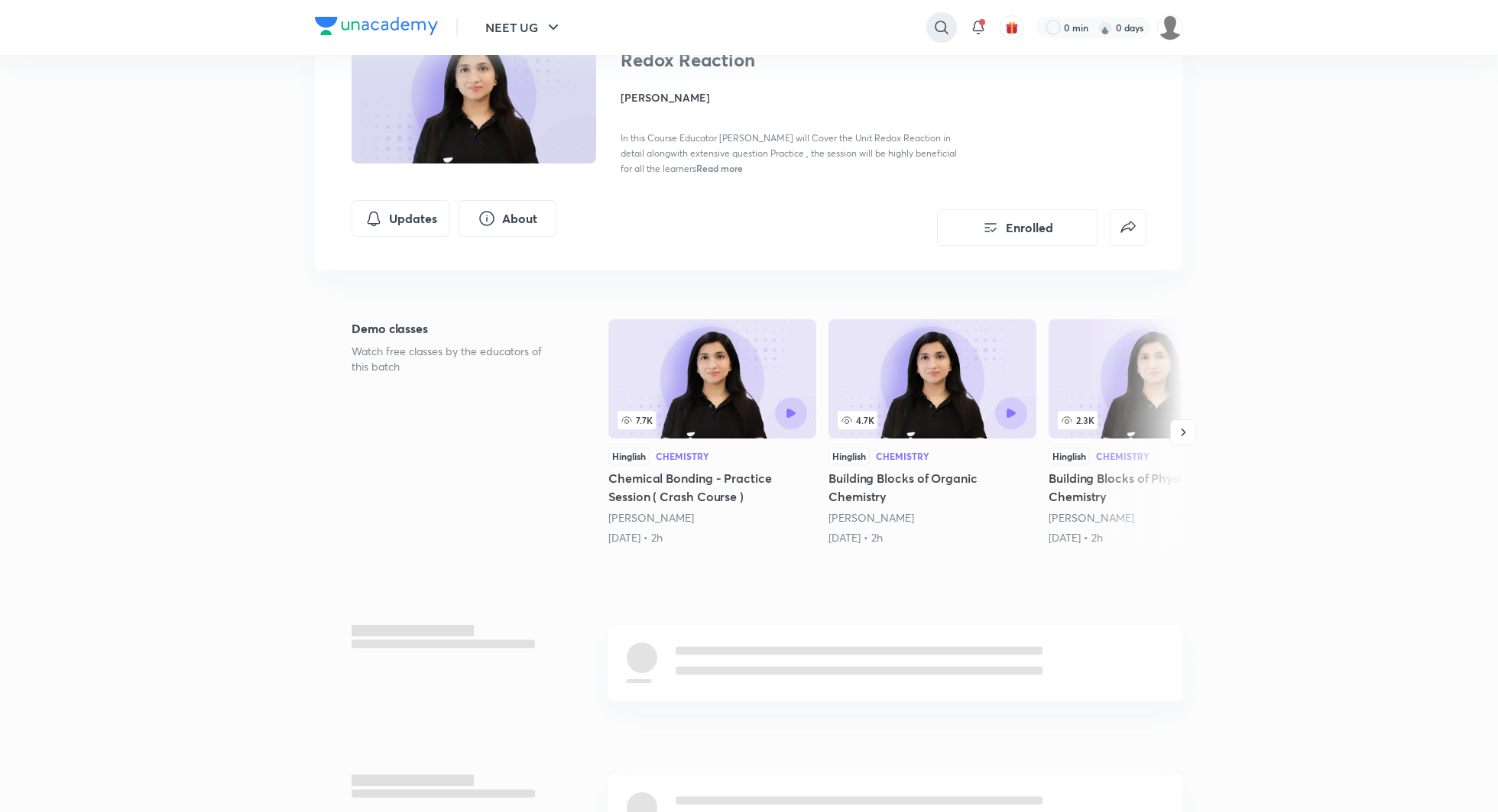
click at [940, 33] on icon at bounding box center [942, 27] width 18 height 18
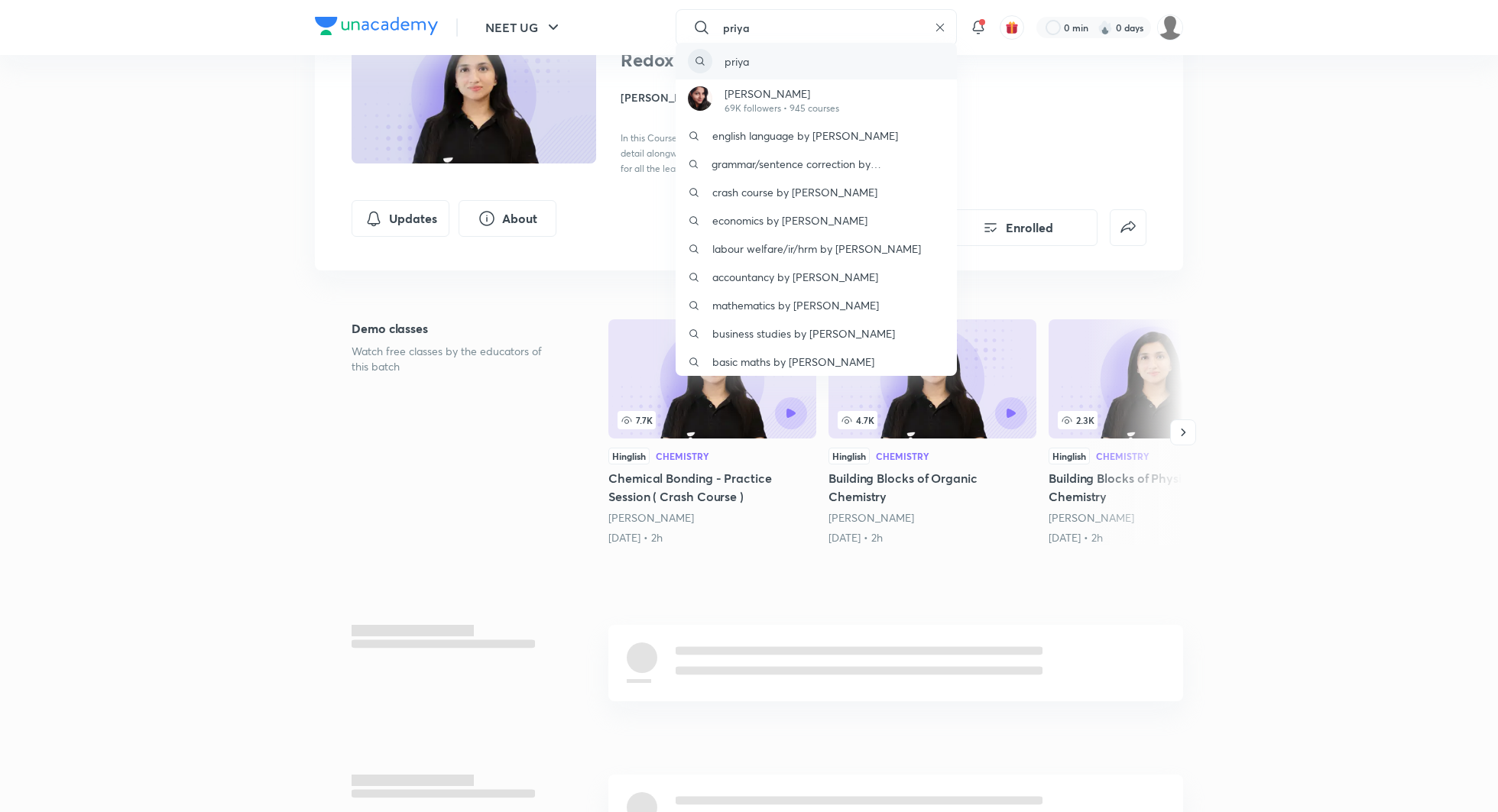
type input "priya"
click at [785, 62] on div "priya" at bounding box center [816, 61] width 281 height 37
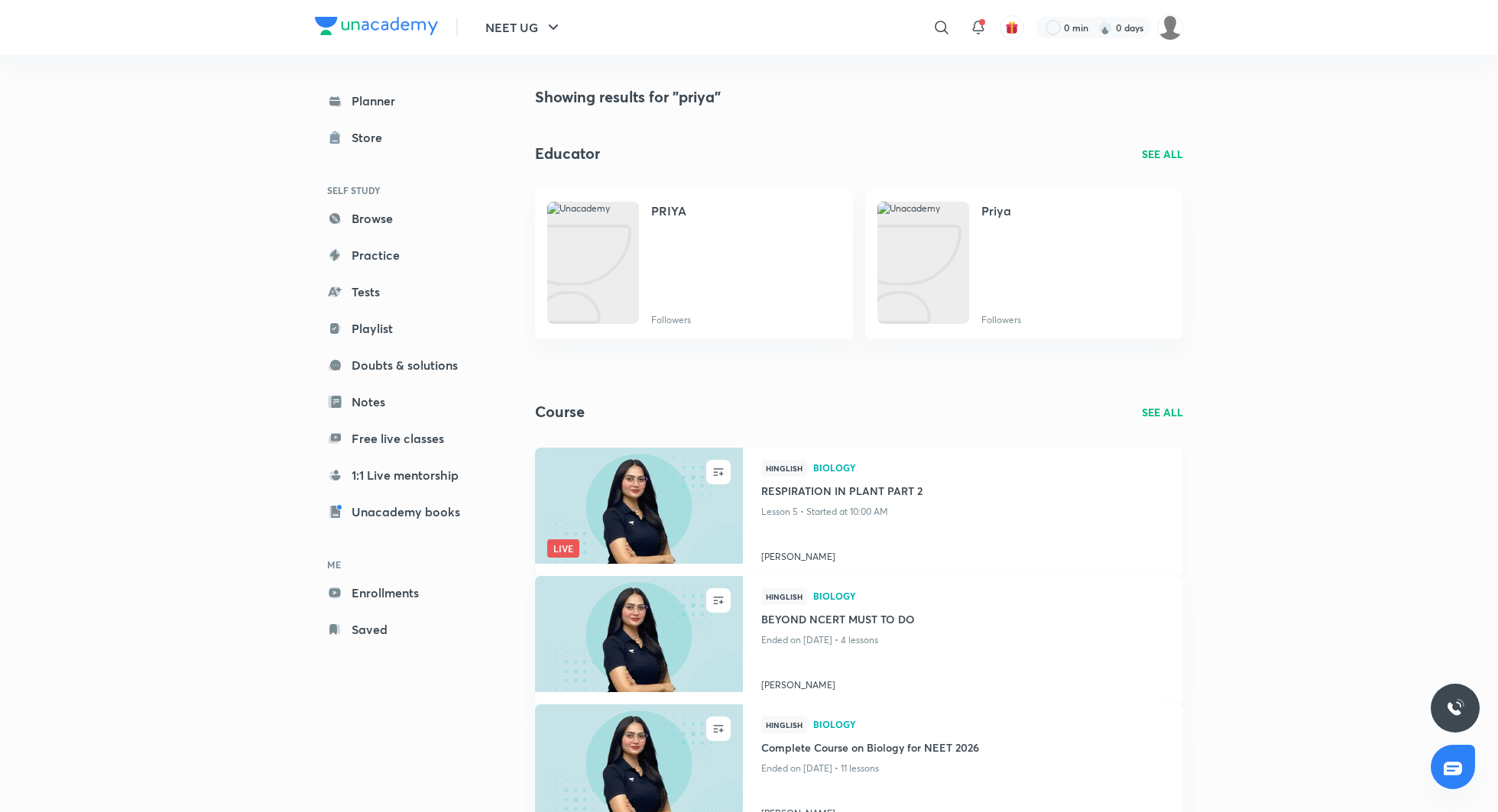
click at [868, 495] on h4 "RESPIRATION IN PLANT PART 2" at bounding box center [963, 493] width 404 height 19
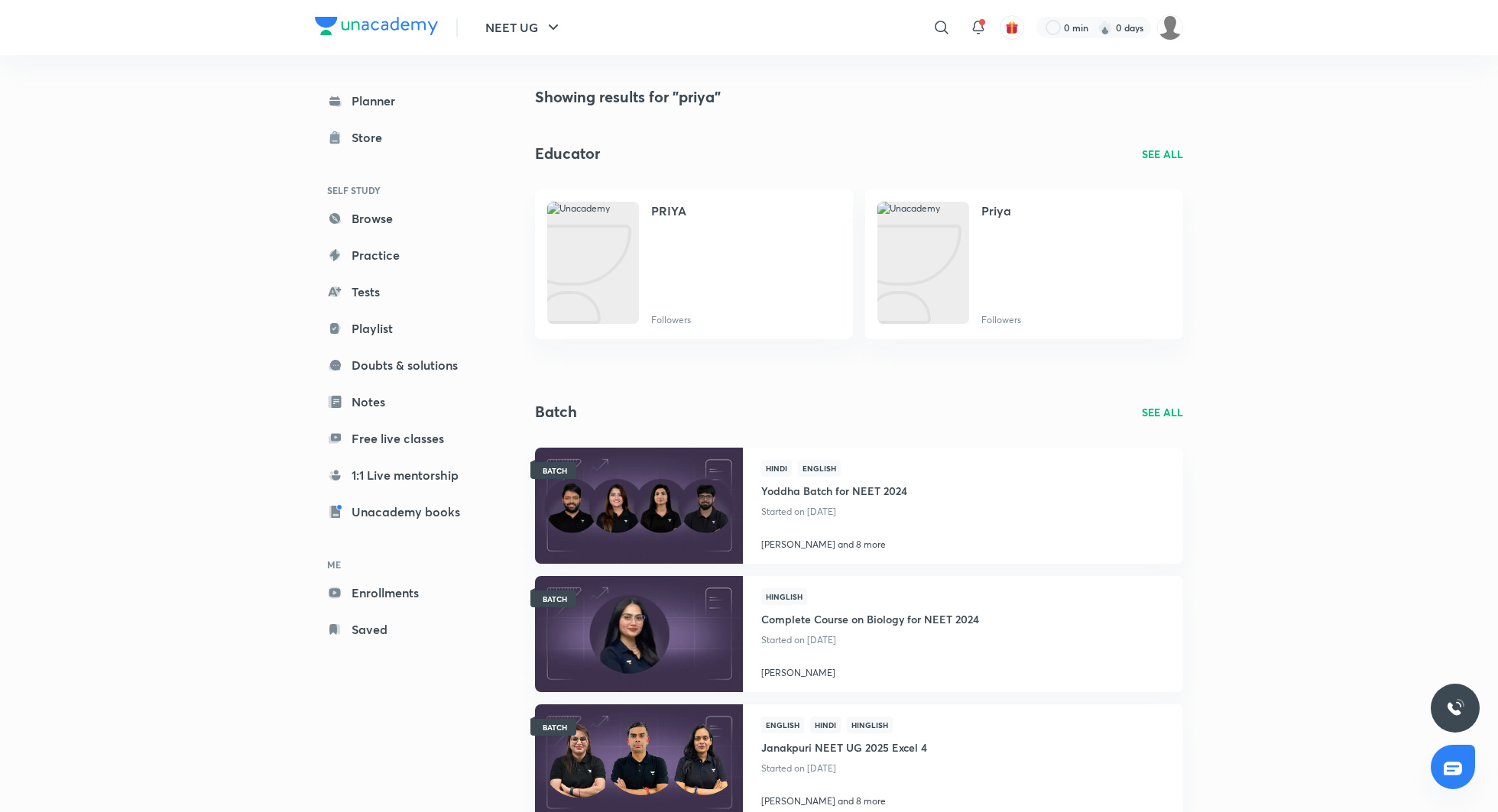
click at [925, 30] on div "​" at bounding box center [816, 27] width 281 height 37
click at [933, 30] on icon at bounding box center [942, 27] width 18 height 18
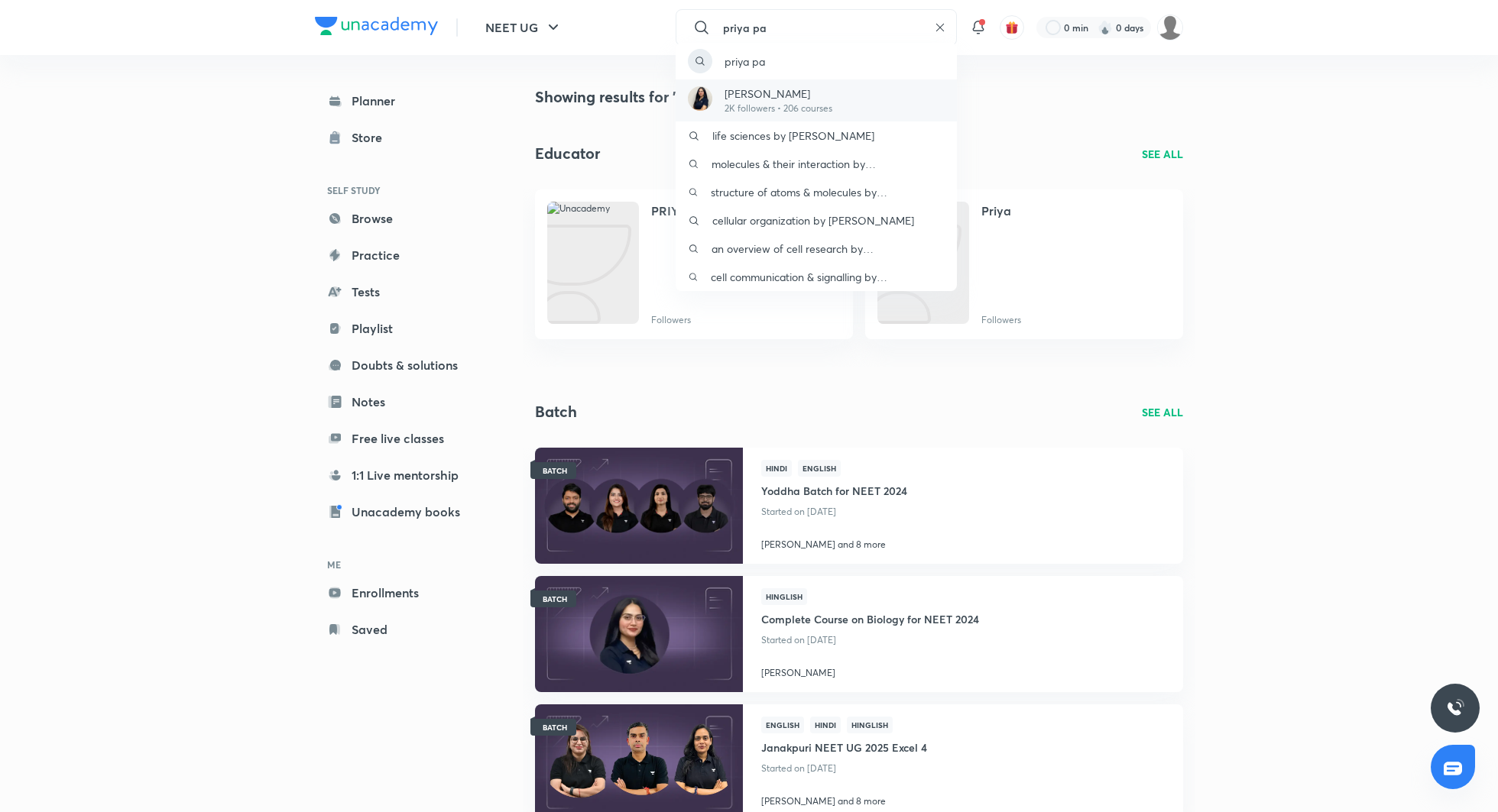
type input "priya pa"
click at [901, 94] on div "Priya Pandey 2K followers • 206 courses" at bounding box center [816, 100] width 281 height 42
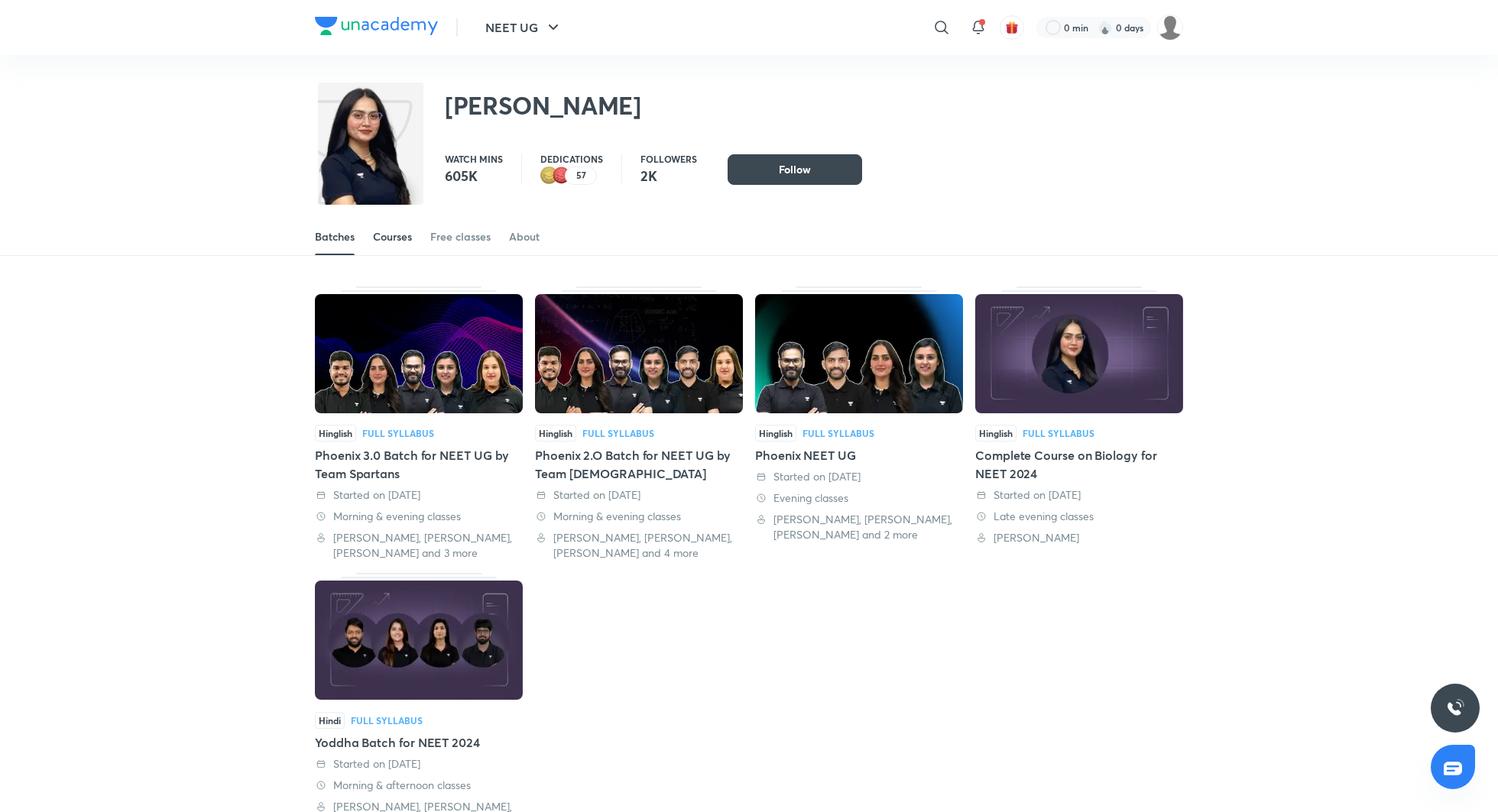
click at [391, 241] on div "Courses" at bounding box center [392, 237] width 39 height 16
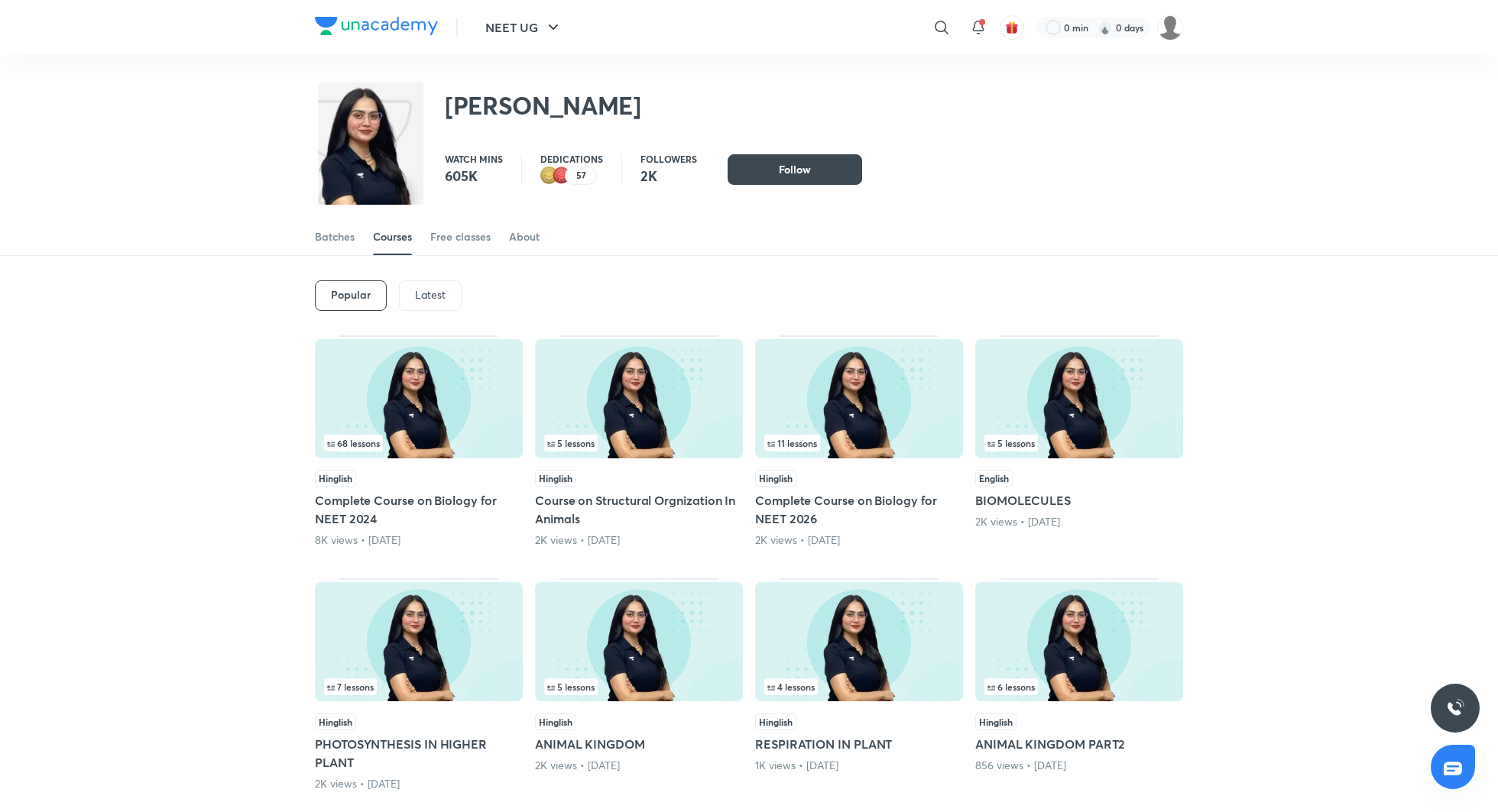
click at [430, 299] on p "Latest" at bounding box center [430, 295] width 30 height 13
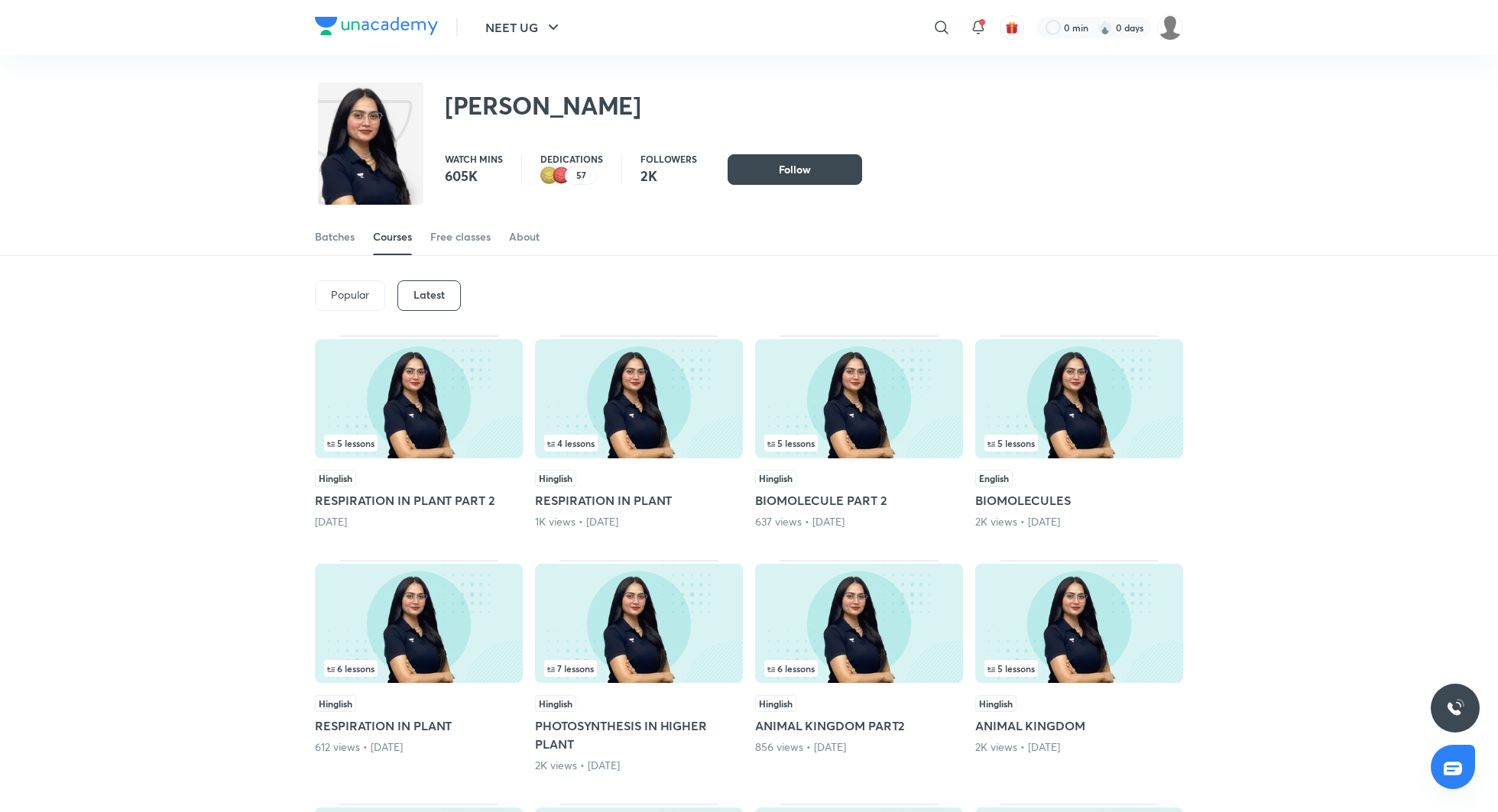
click at [421, 436] on div "5 lessons" at bounding box center [418, 442] width 190 height 17
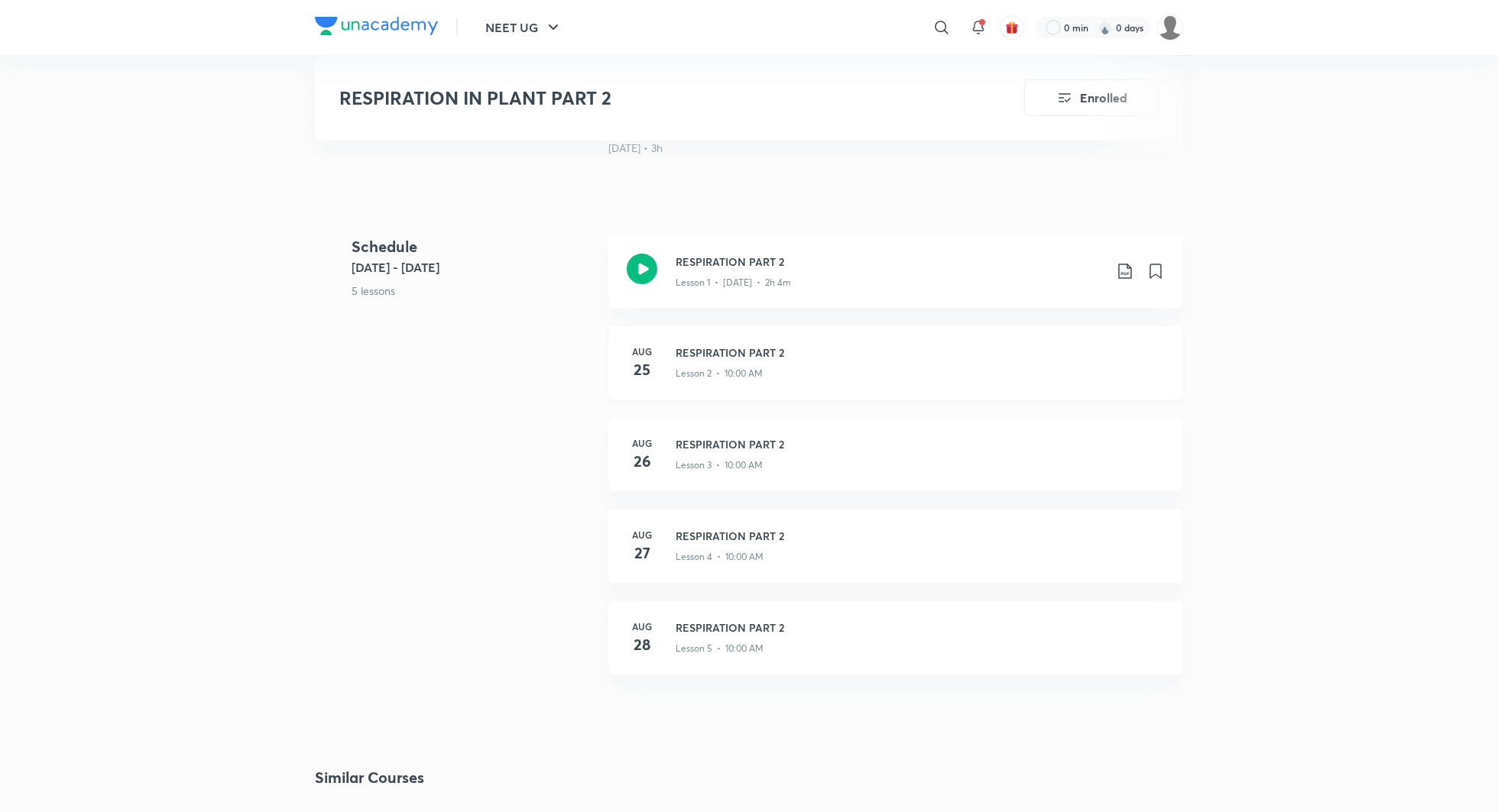
scroll to position [654, 0]
click at [954, 23] on div at bounding box center [941, 27] width 30 height 30
type input "phoenix reloaded pro titans"
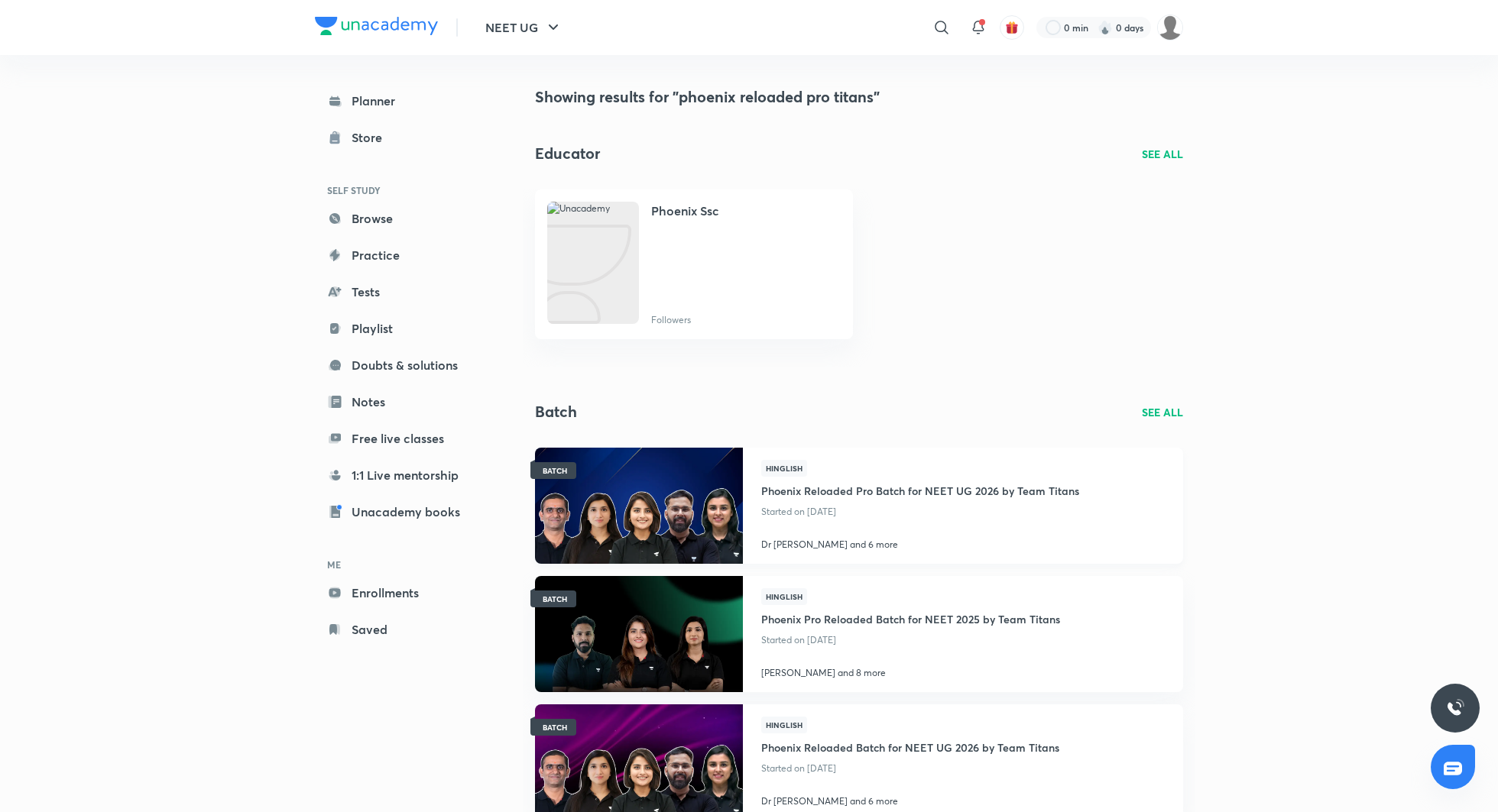
click at [905, 487] on h4 "Phoenix Reloaded Pro Batch for NEET UG 2026 by Team Titans" at bounding box center [920, 489] width 318 height 25
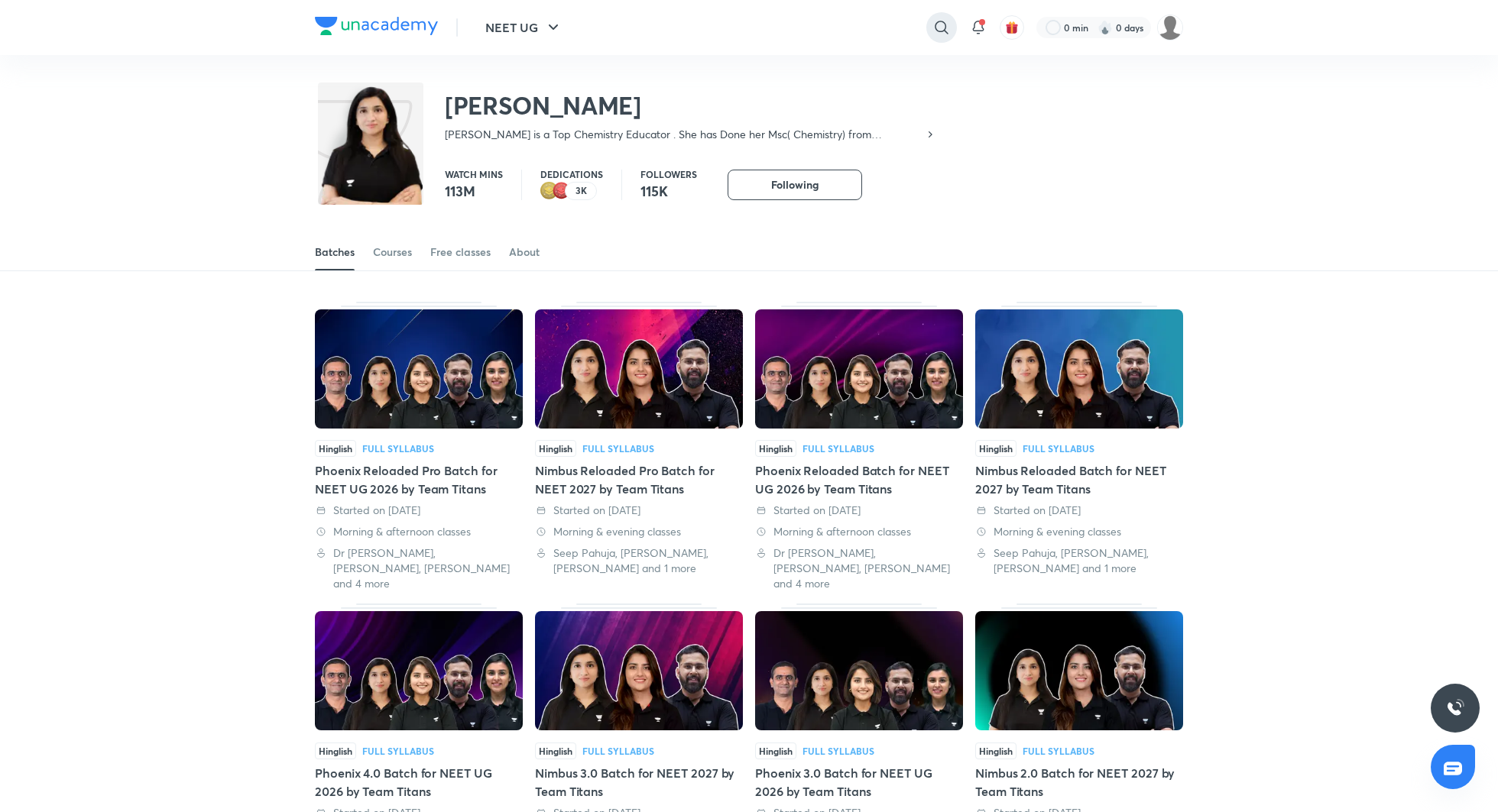
click at [935, 23] on icon at bounding box center [941, 26] width 13 height 13
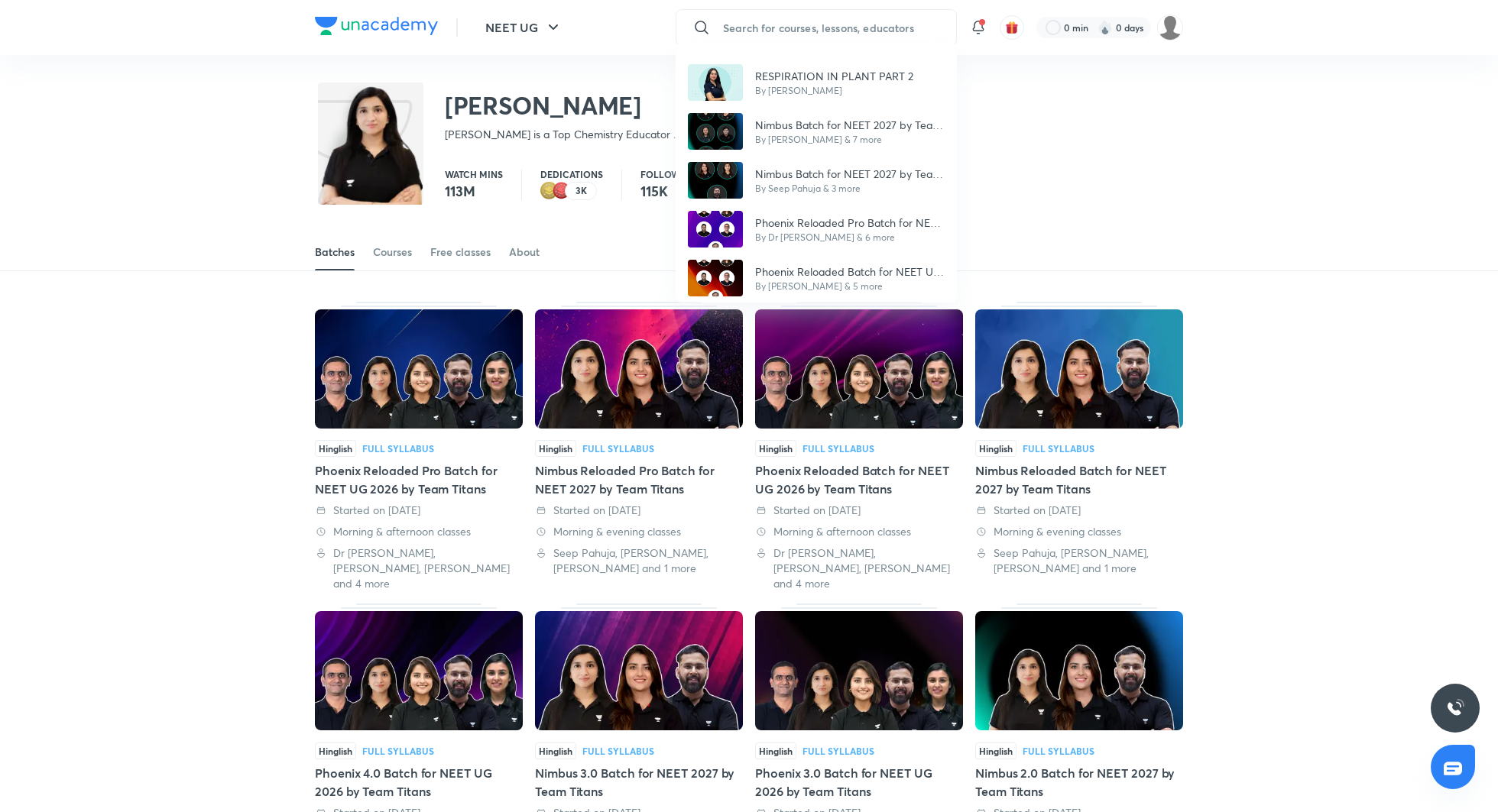
click at [867, 26] on div "RESPIRATION IN PLANT PART 2 By Priya Pandey Nimbus Batch for NEET 2027 by Team …" at bounding box center [749, 406] width 1498 height 812
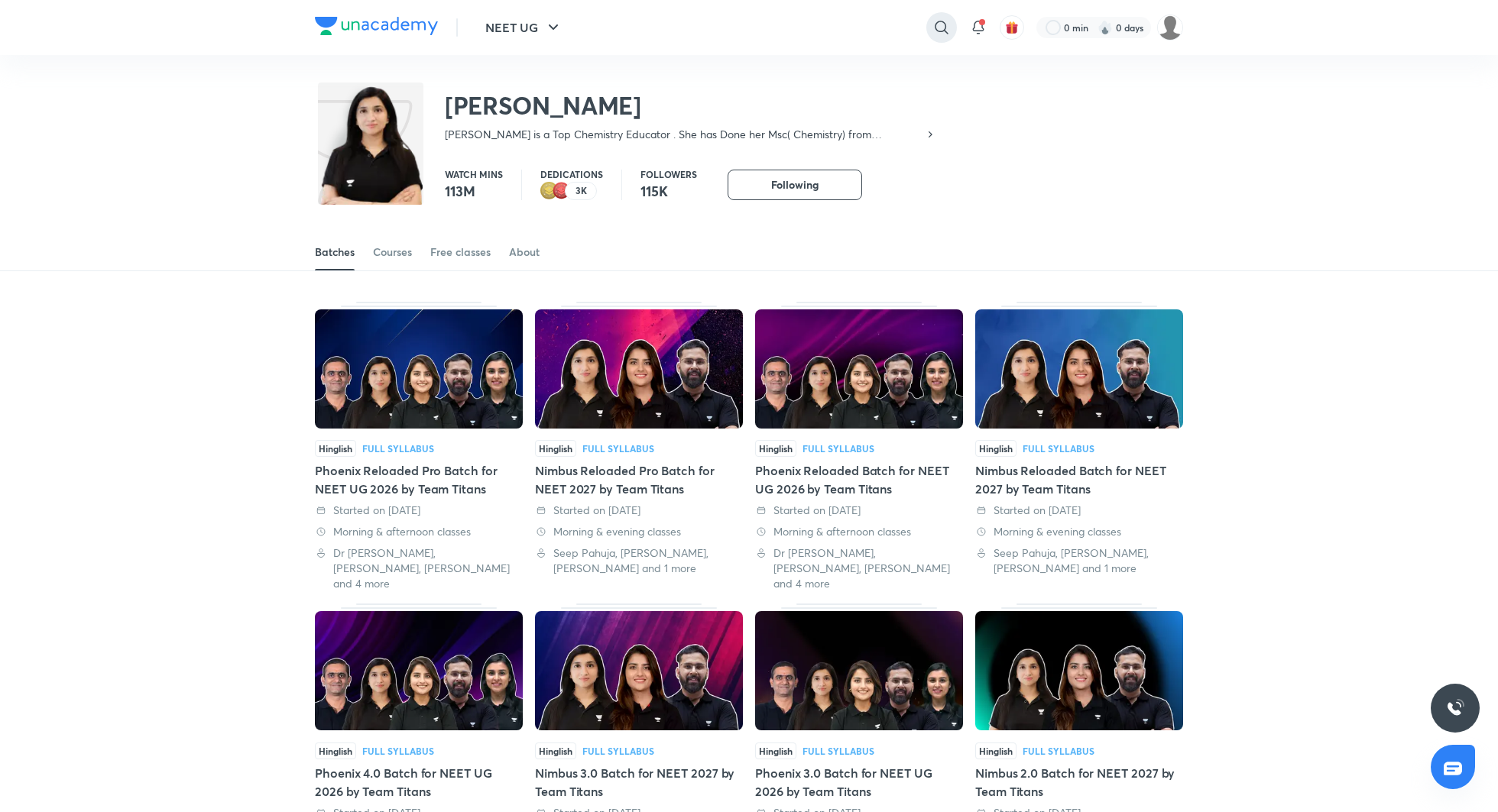
click at [938, 27] on icon at bounding box center [942, 27] width 18 height 18
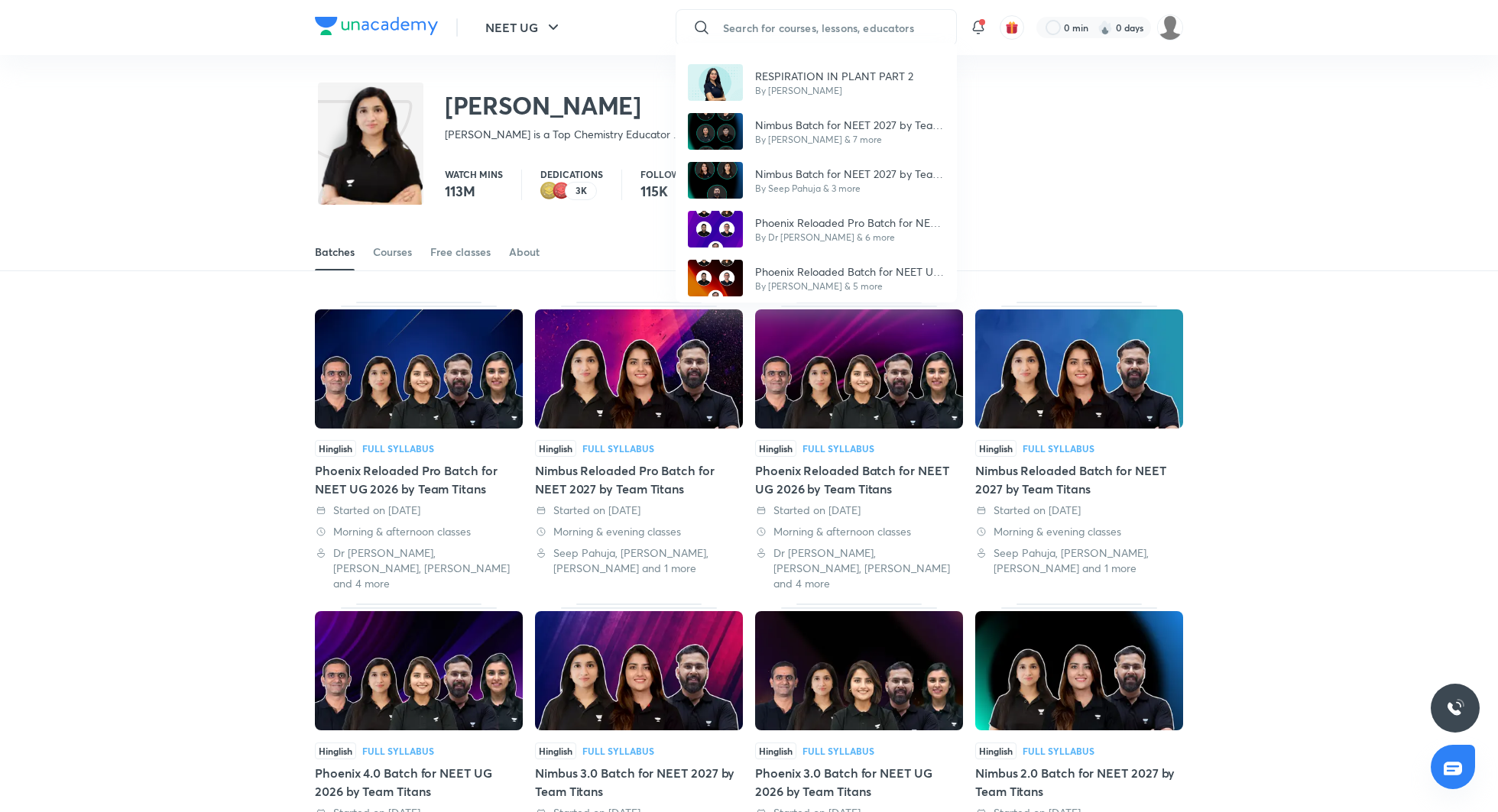
click at [1044, 202] on div "RESPIRATION IN PLANT PART 2 By Priya Pandey Nimbus Batch for NEET 2027 by Team …" at bounding box center [749, 406] width 1498 height 812
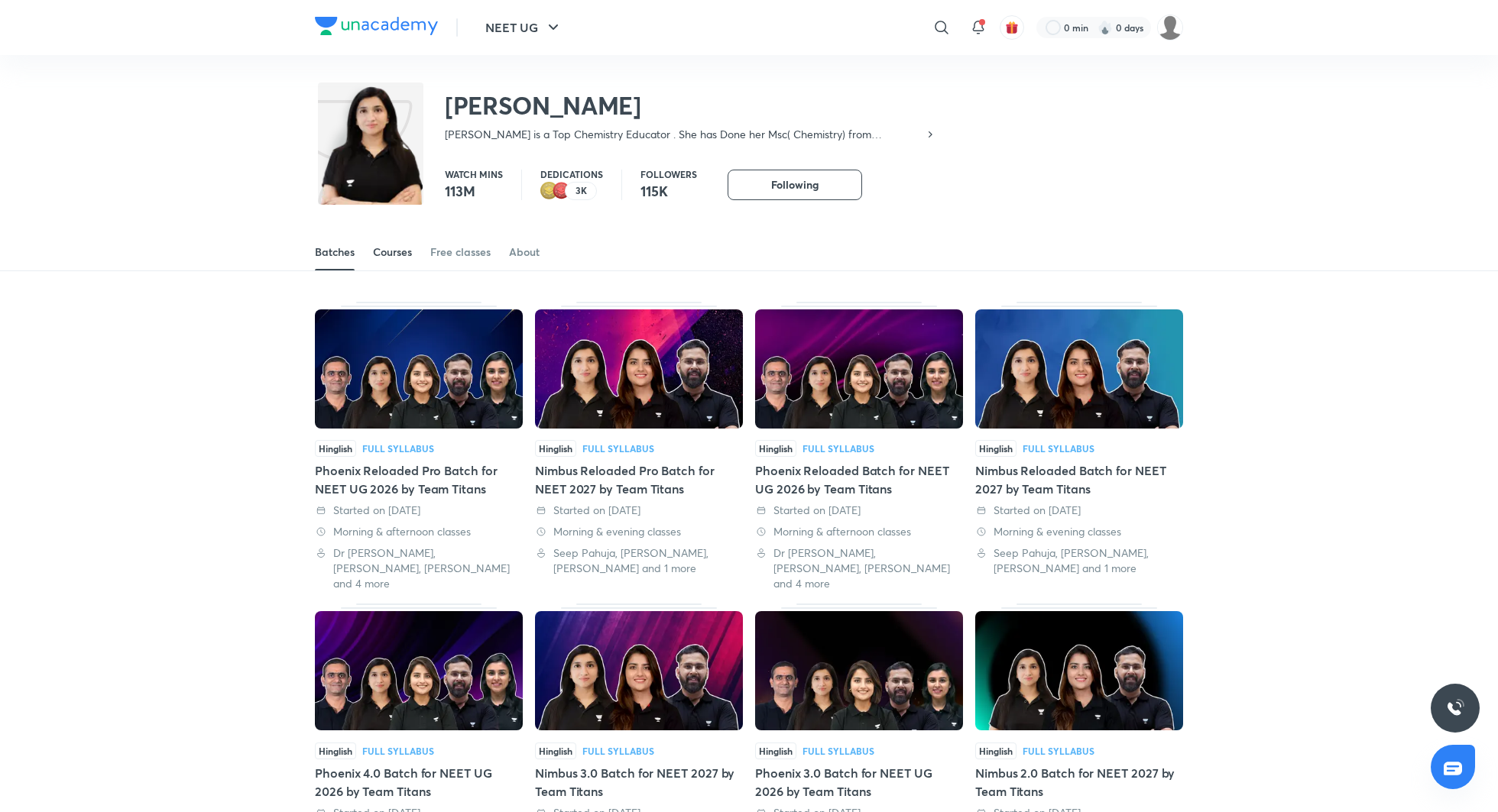
click at [390, 252] on div "Courses" at bounding box center [392, 252] width 39 height 16
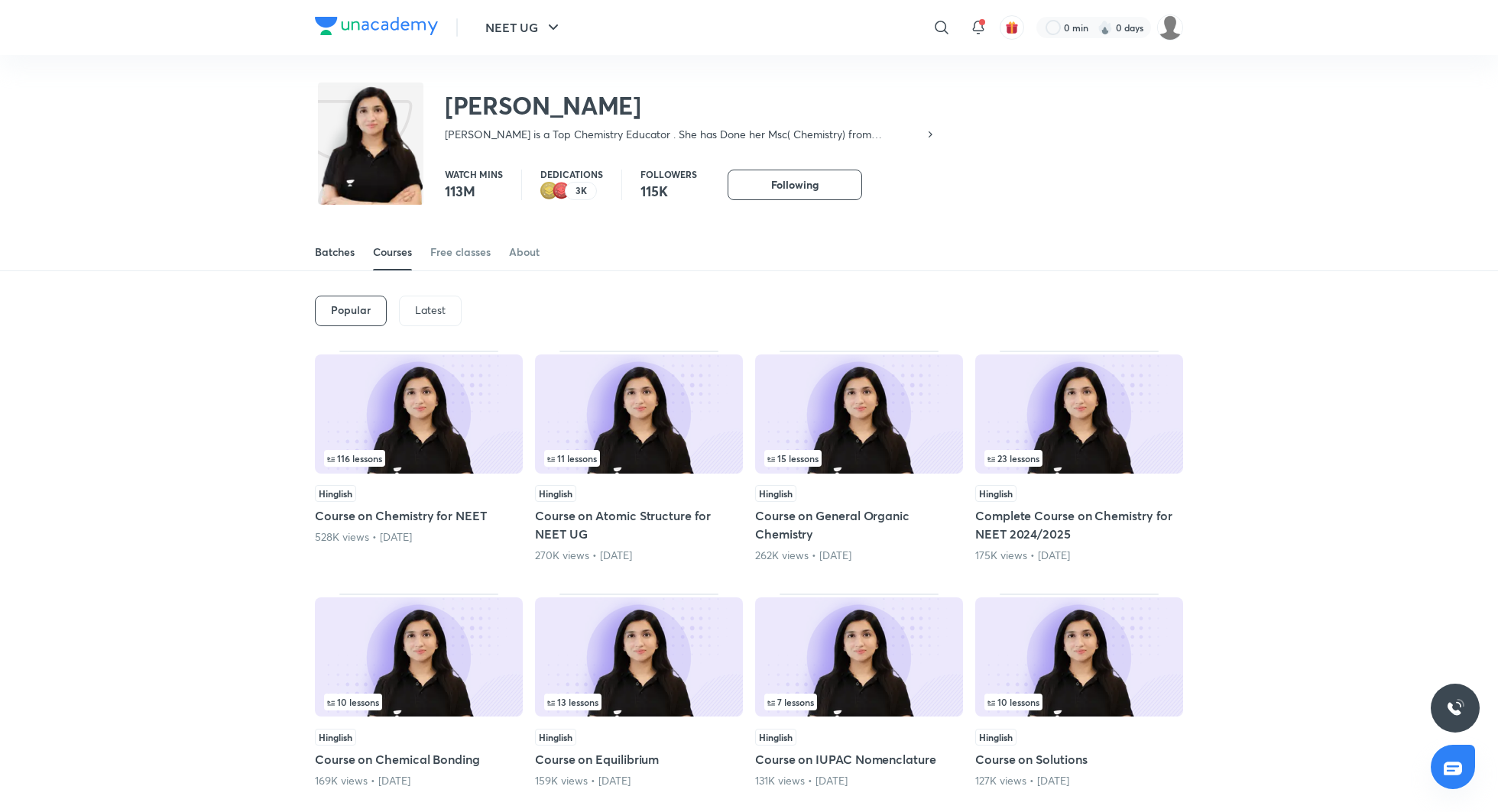
click at [327, 255] on div "Batches" at bounding box center [335, 252] width 40 height 16
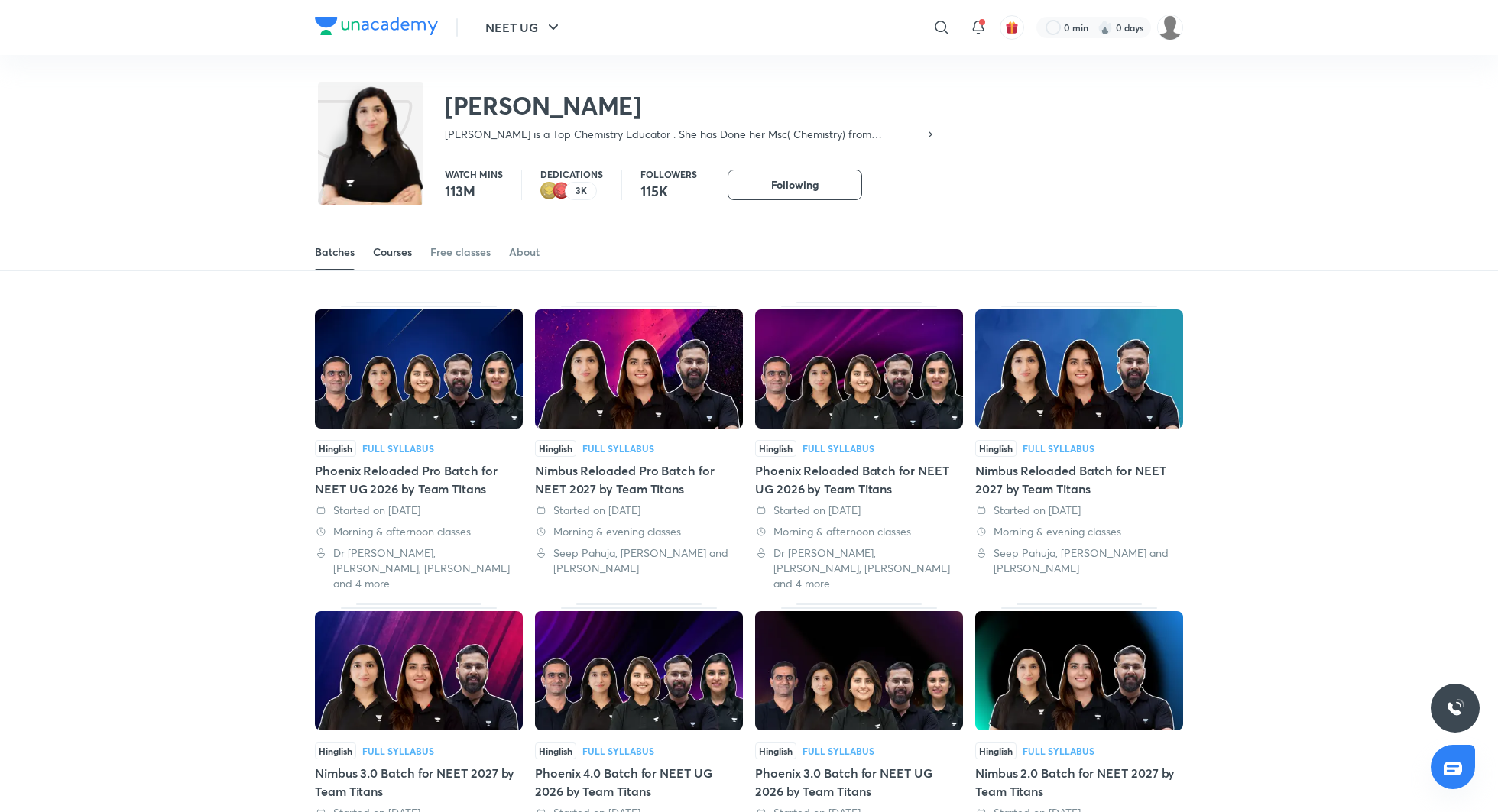
click at [389, 261] on link "Courses" at bounding box center [392, 252] width 39 height 37
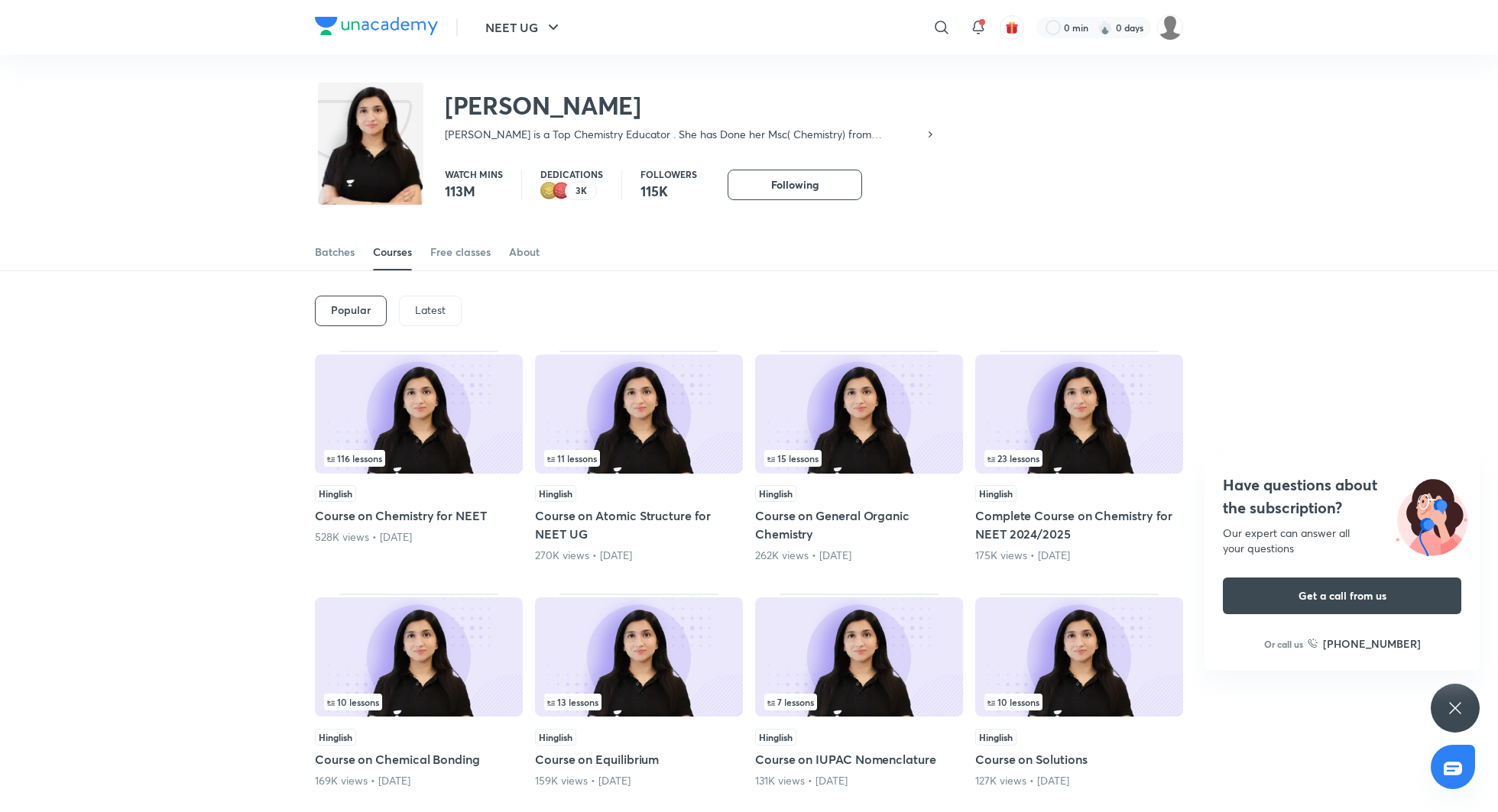
click at [1444, 718] on div "Have questions about the subscription? Our expert can answer all your questions…" at bounding box center [1455, 708] width 49 height 49
